Goal: Information Seeking & Learning: Learn about a topic

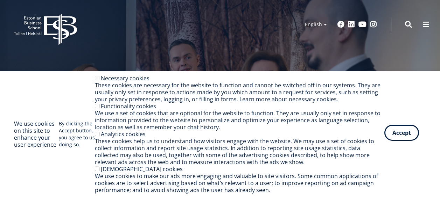
drag, startPoint x: 0, startPoint y: 0, endPoint x: 407, endPoint y: 134, distance: 428.1
click at [407, 134] on button "Accept" at bounding box center [401, 133] width 35 height 16
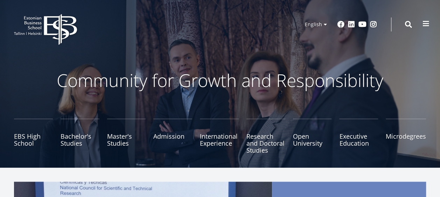
click at [427, 22] on span at bounding box center [425, 23] width 7 height 7
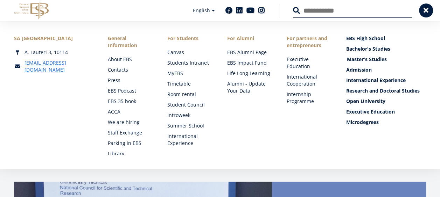
click at [359, 60] on link "Master's Studies" at bounding box center [387, 59] width 80 height 7
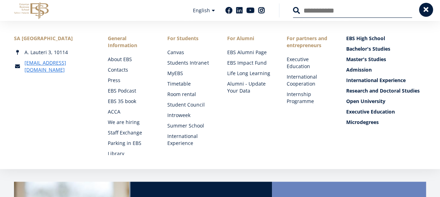
click at [426, 7] on span at bounding box center [425, 9] width 7 height 7
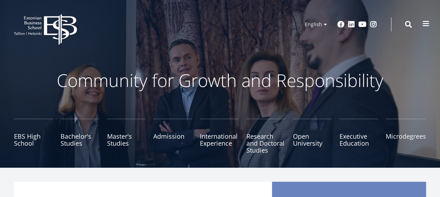
click at [423, 25] on span at bounding box center [425, 23] width 7 height 7
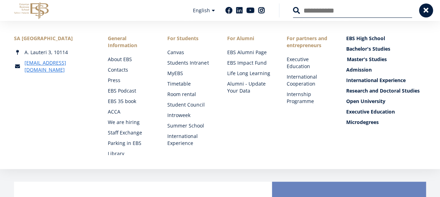
click at [359, 57] on link "Master's Studies" at bounding box center [387, 59] width 80 height 7
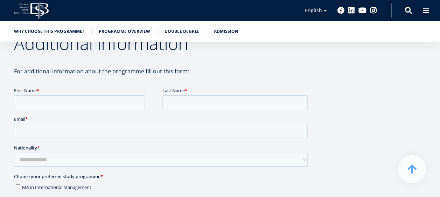
scroll to position [1120, 0]
